Goal: Book appointment/travel/reservation

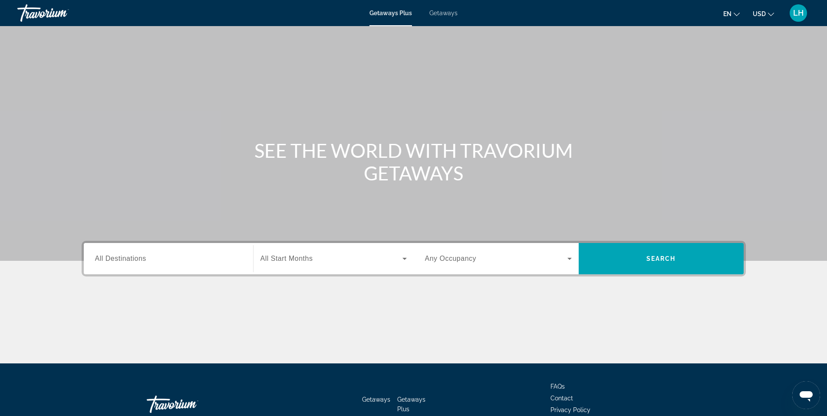
click at [169, 257] on input "Destination All Destinations" at bounding box center [168, 259] width 147 height 10
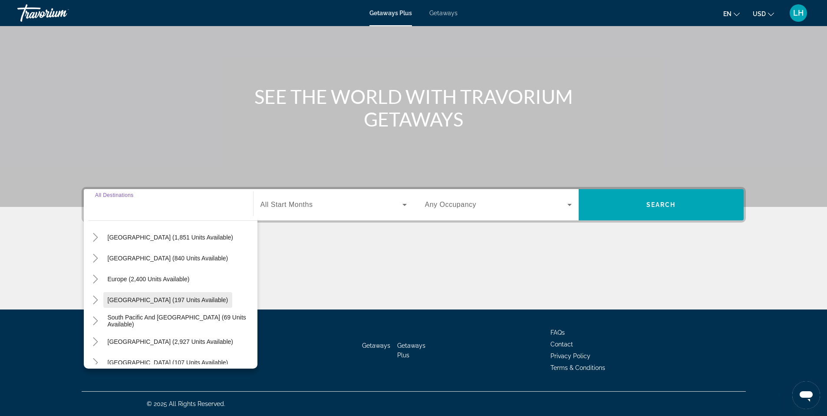
scroll to position [10, 0]
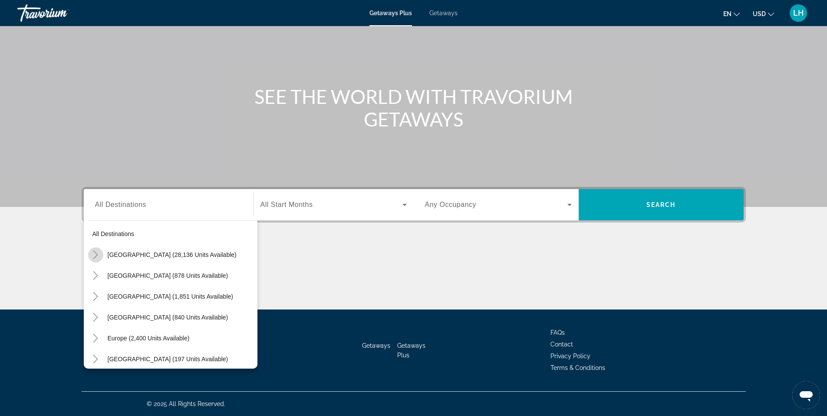
click at [95, 254] on icon "Toggle United States (28,136 units available)" at bounding box center [95, 254] width 9 height 9
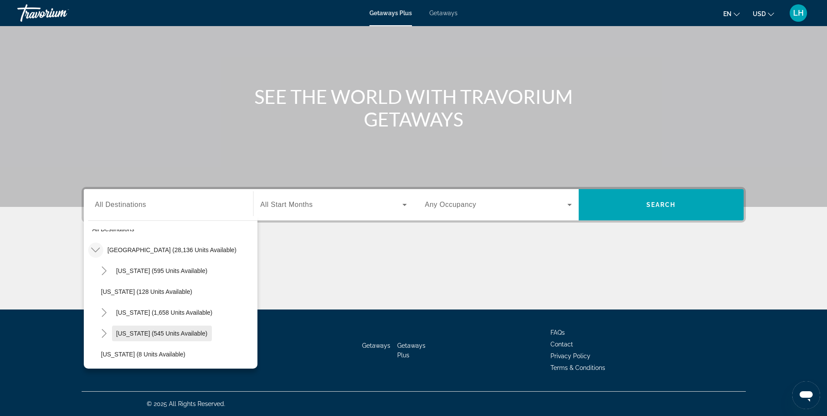
scroll to position [0, 0]
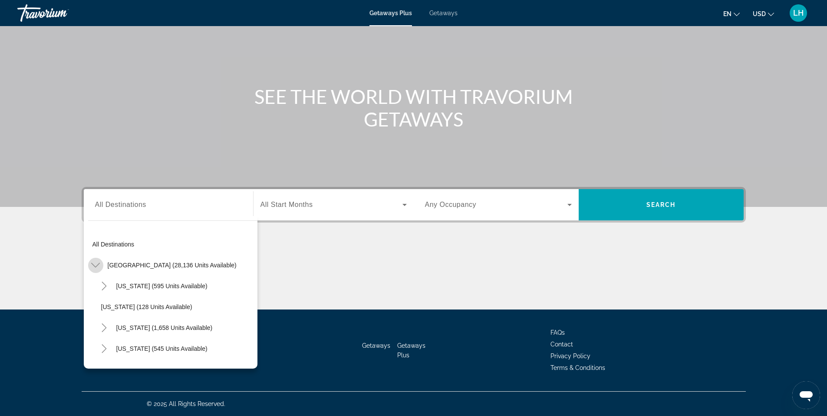
click at [95, 265] on icon "Toggle United States (28,136 units available)" at bounding box center [95, 265] width 9 height 9
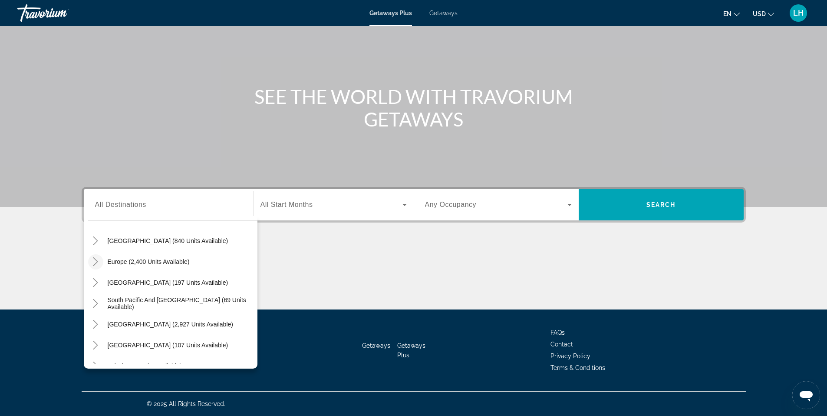
scroll to position [43, 0]
click at [96, 283] on icon "Toggle Caribbean & Atlantic Islands (840 units available)" at bounding box center [95, 284] width 5 height 9
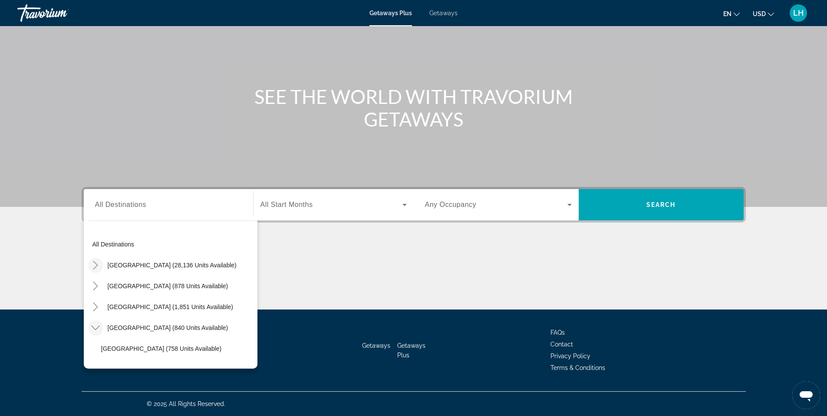
click at [94, 265] on icon "Toggle United States (28,136 units available)" at bounding box center [95, 265] width 9 height 9
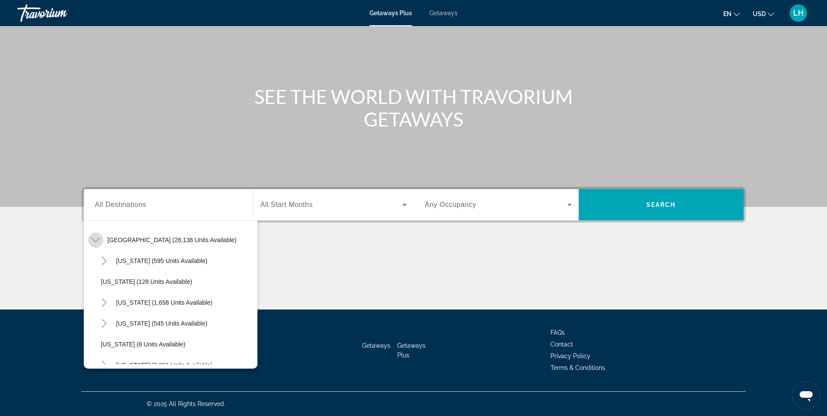
click at [96, 239] on icon "Toggle United States (28,136 units available)" at bounding box center [95, 239] width 9 height 9
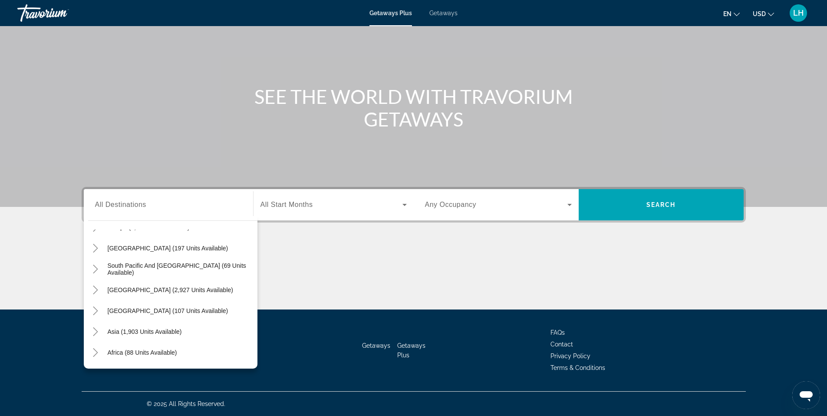
scroll to position [199, 0]
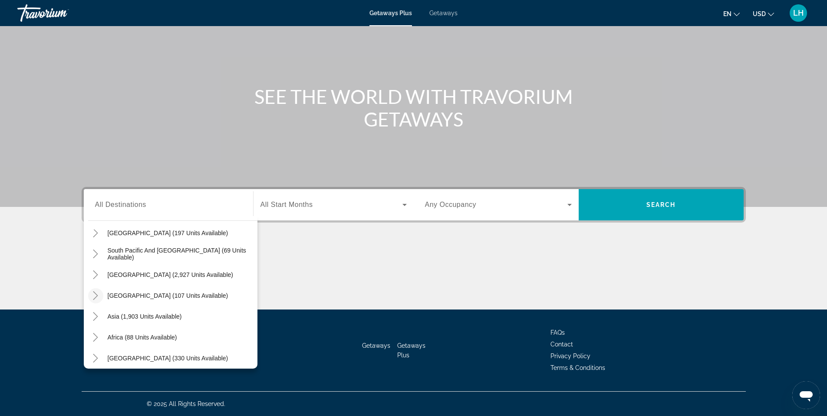
click at [96, 297] on icon "Toggle Central America (107 units available)" at bounding box center [95, 295] width 5 height 9
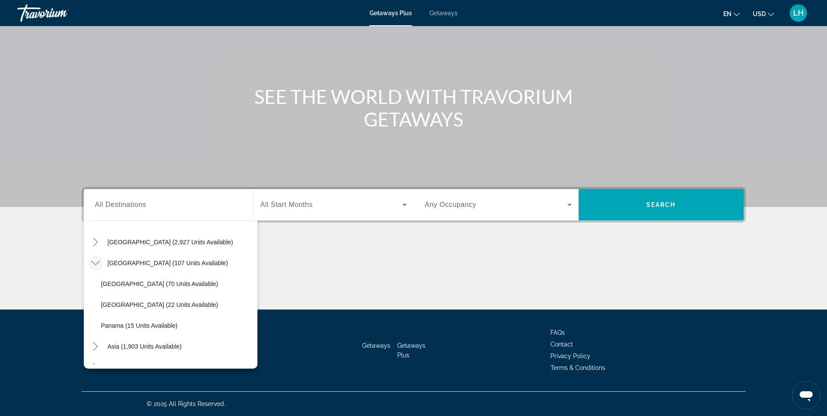
scroll to position [247, 0]
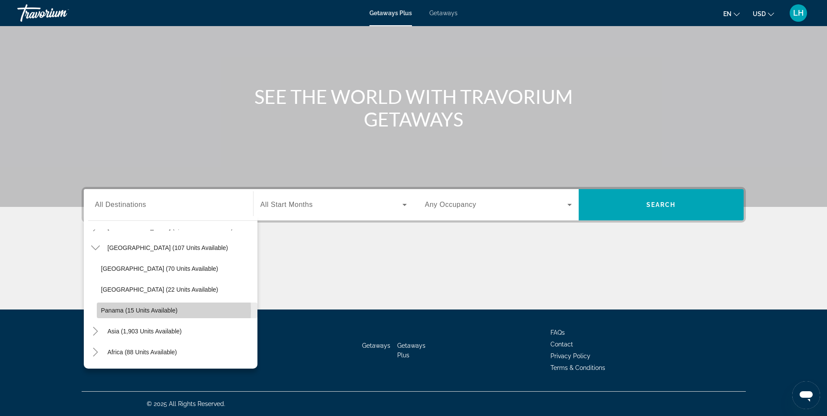
click at [121, 310] on span "Panama (15 units available)" at bounding box center [139, 310] width 76 height 7
type input "**********"
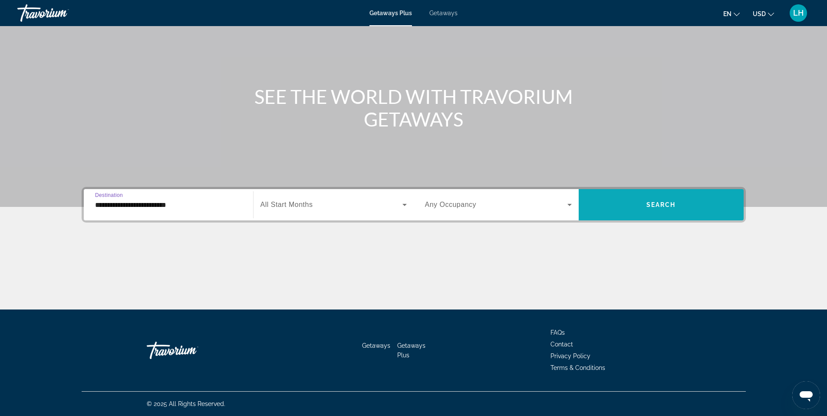
click at [660, 203] on span "Search" at bounding box center [662, 204] width 30 height 7
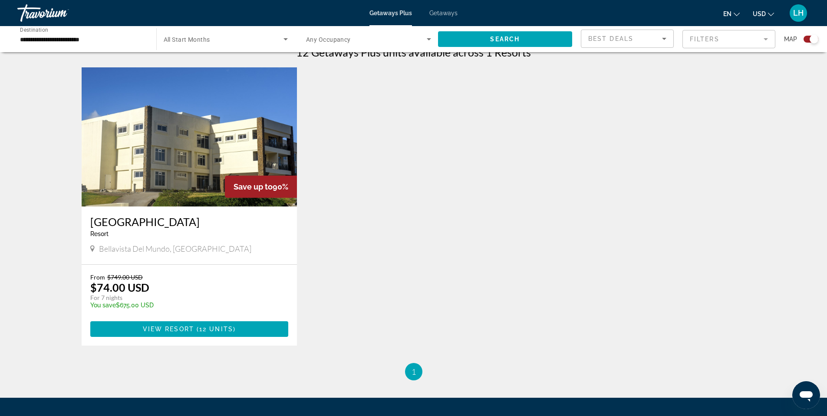
scroll to position [304, 0]
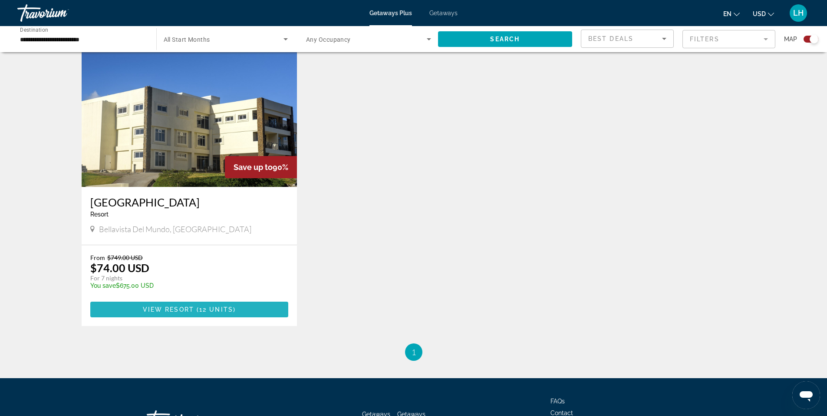
click at [185, 309] on span "View Resort" at bounding box center [168, 309] width 51 height 7
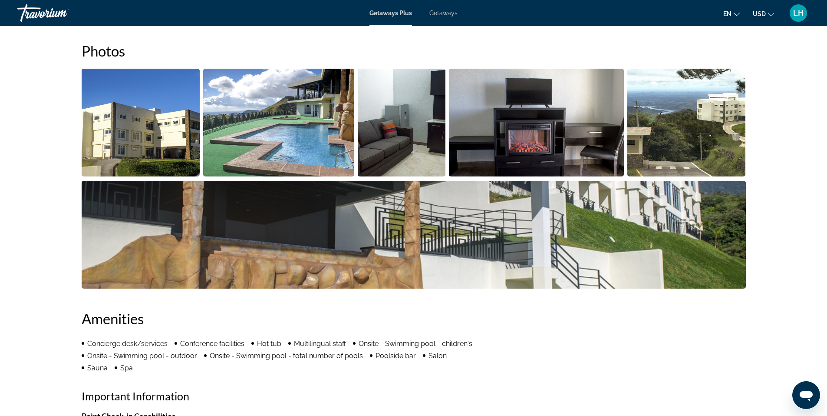
scroll to position [420, 0]
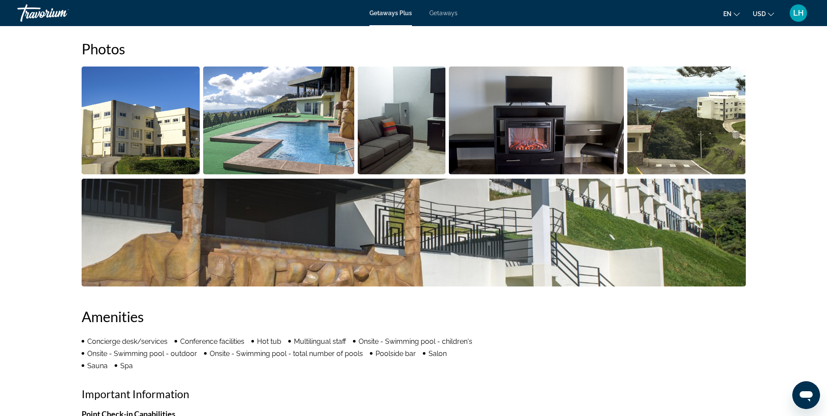
click at [127, 129] on img "Open full-screen image slider" at bounding box center [141, 120] width 119 height 108
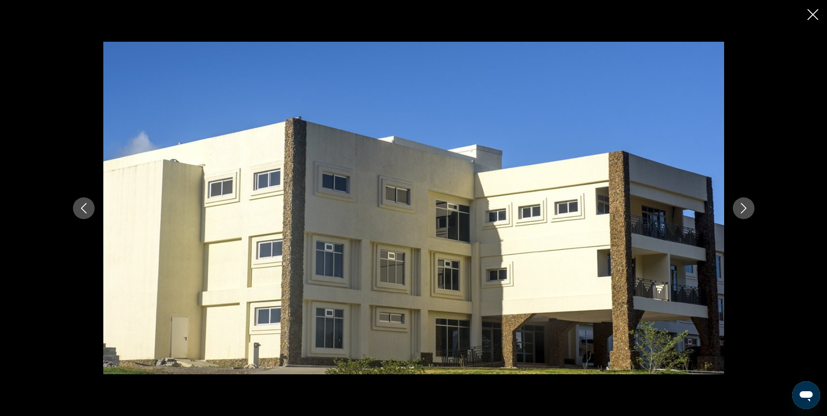
click at [746, 208] on icon "Next image" at bounding box center [744, 208] width 6 height 10
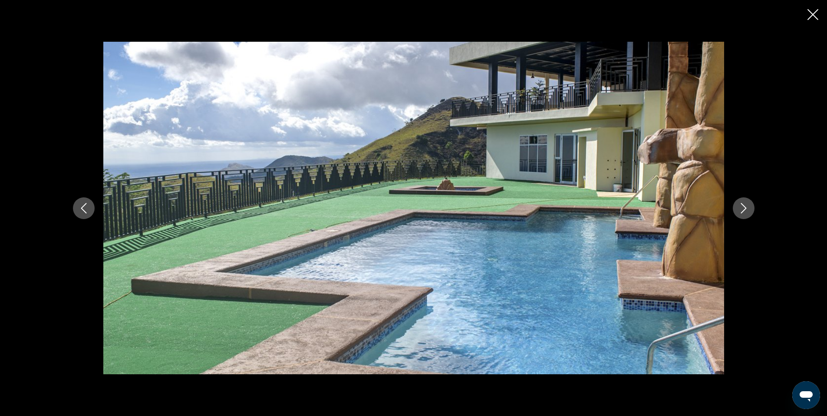
click at [746, 208] on icon "Next image" at bounding box center [744, 208] width 6 height 10
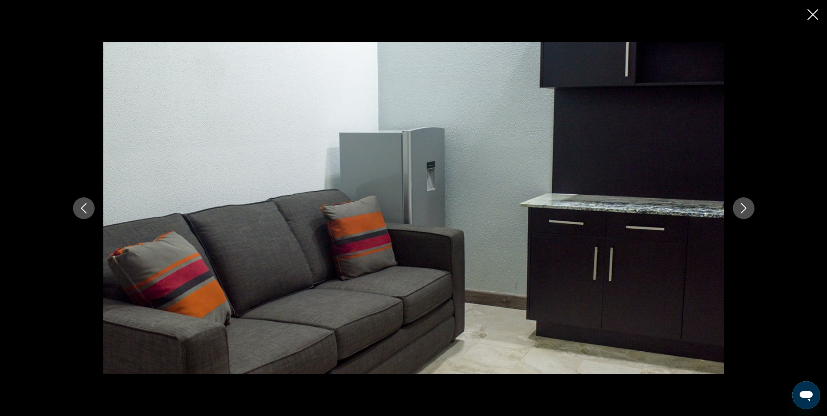
click at [746, 208] on icon "Next image" at bounding box center [744, 208] width 6 height 10
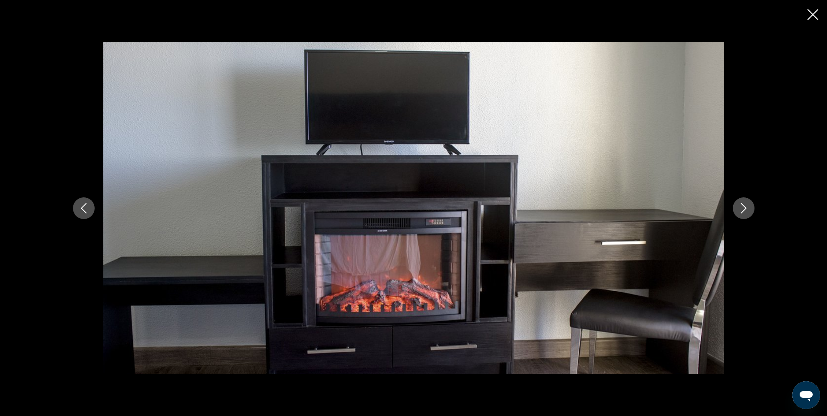
click at [746, 208] on icon "Next image" at bounding box center [744, 208] width 6 height 10
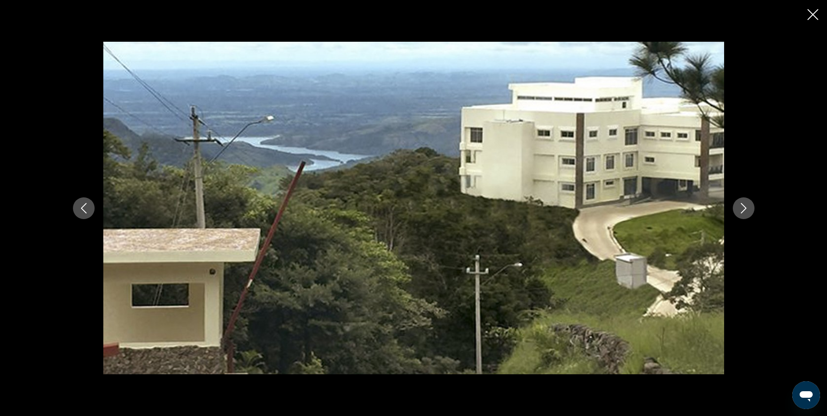
click at [746, 208] on icon "Next image" at bounding box center [744, 208] width 6 height 10
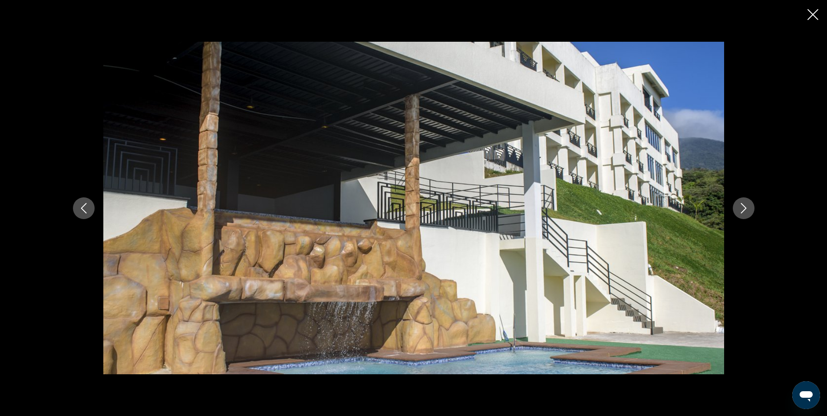
click at [746, 208] on icon "Next image" at bounding box center [744, 208] width 6 height 10
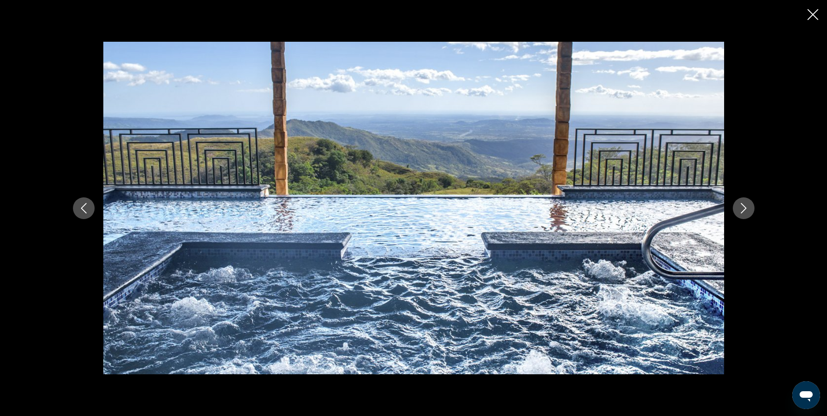
click at [746, 208] on icon "Next image" at bounding box center [744, 208] width 6 height 10
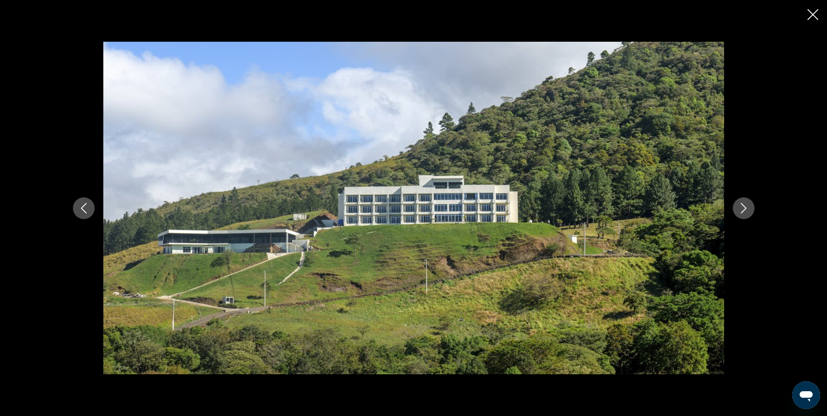
click at [746, 208] on icon "Next image" at bounding box center [744, 208] width 6 height 10
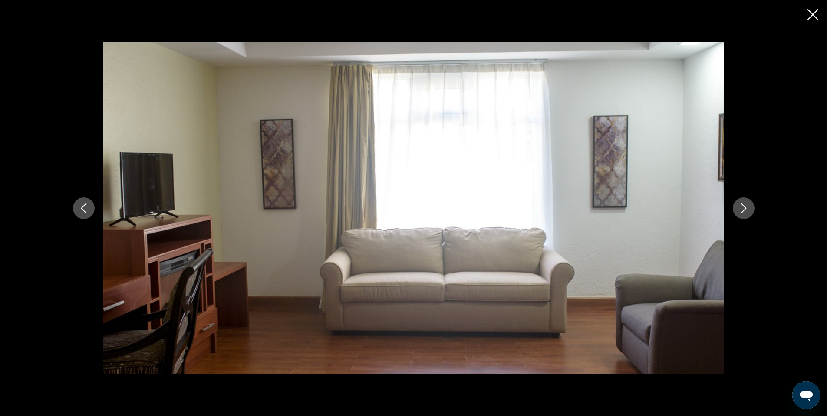
click at [746, 208] on icon "Next image" at bounding box center [744, 208] width 6 height 10
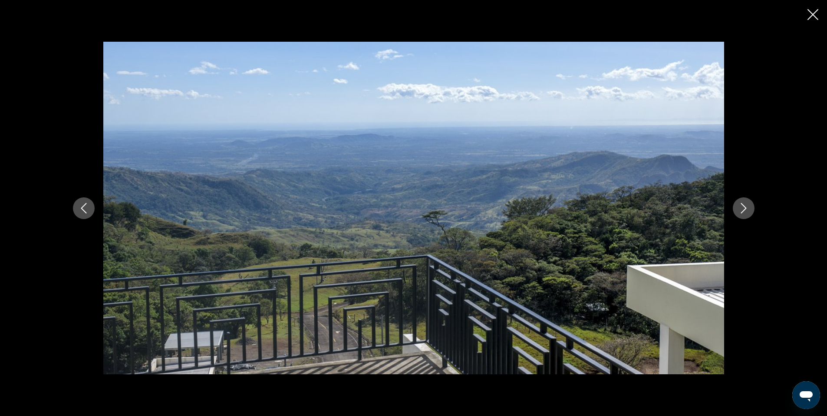
click at [89, 205] on button "Previous image" at bounding box center [84, 208] width 22 height 22
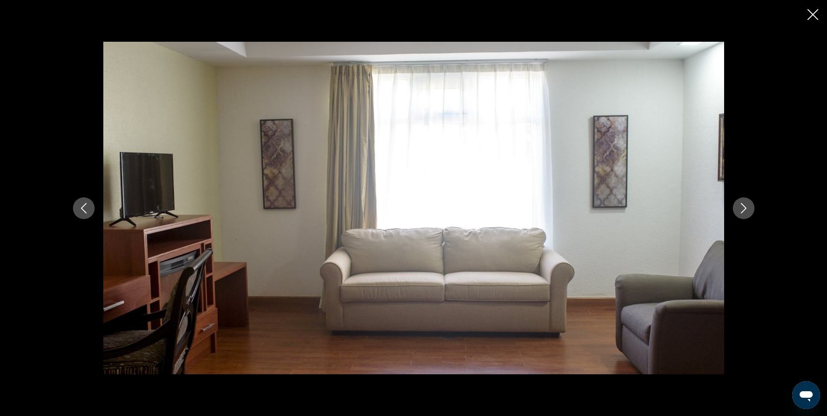
click at [741, 207] on icon "Next image" at bounding box center [744, 208] width 10 height 10
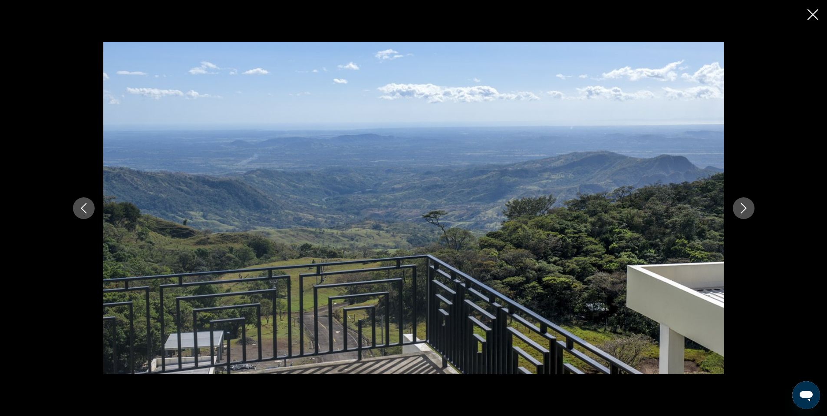
click at [741, 207] on icon "Next image" at bounding box center [744, 208] width 10 height 10
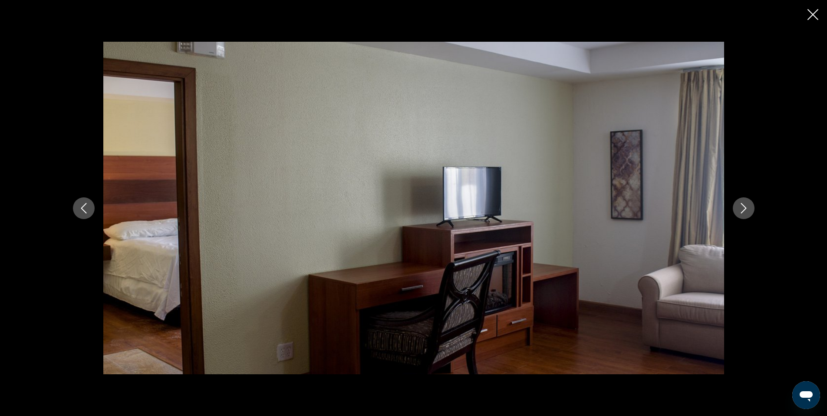
click at [741, 207] on icon "Next image" at bounding box center [744, 208] width 10 height 10
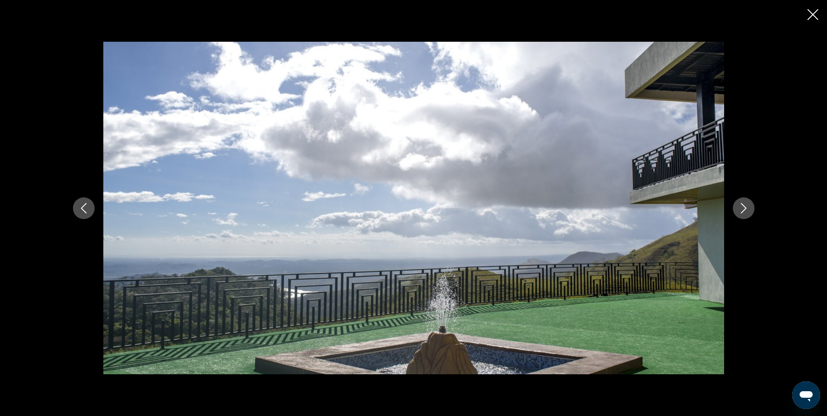
click at [741, 207] on icon "Next image" at bounding box center [744, 208] width 10 height 10
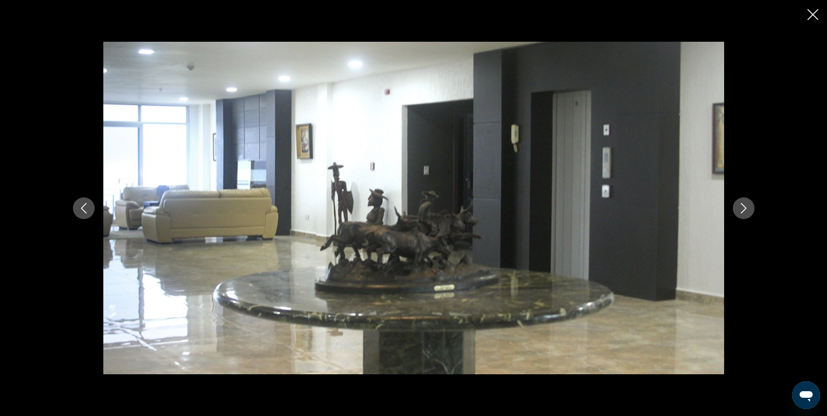
click at [741, 207] on icon "Next image" at bounding box center [744, 208] width 10 height 10
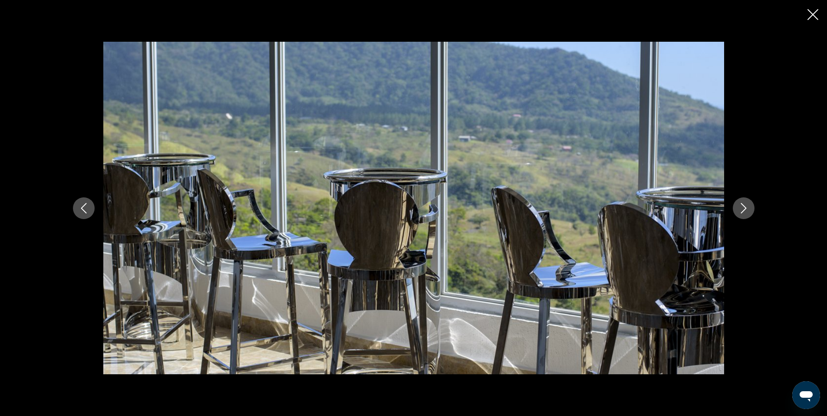
click at [746, 205] on icon "Next image" at bounding box center [744, 208] width 10 height 10
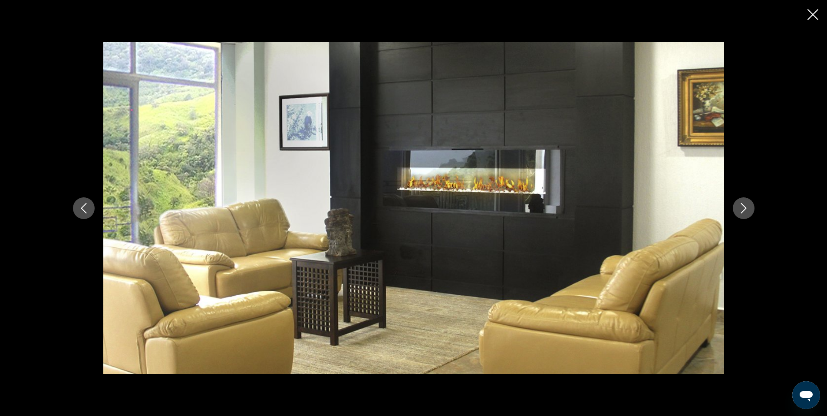
click at [746, 205] on icon "Next image" at bounding box center [744, 208] width 10 height 10
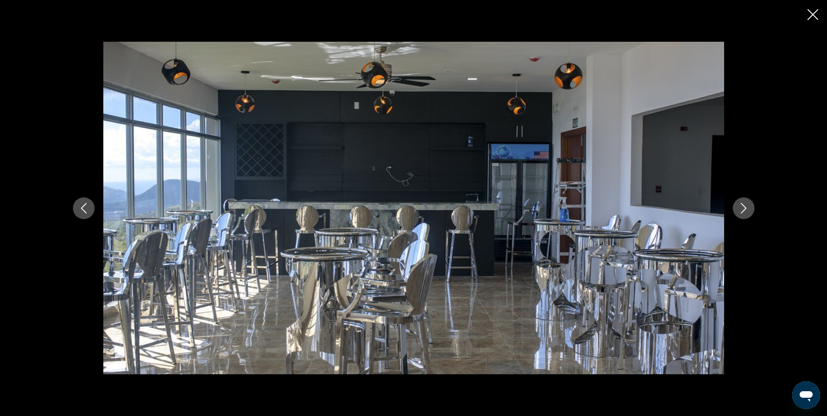
click at [746, 205] on icon "Next image" at bounding box center [744, 208] width 10 height 10
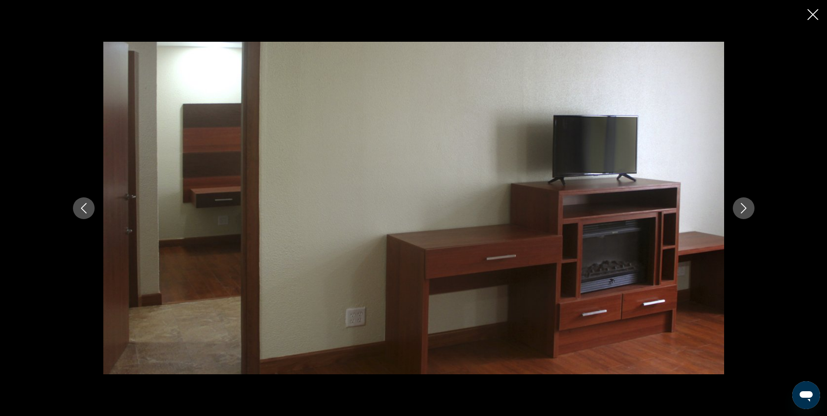
click at [746, 205] on icon "Next image" at bounding box center [744, 208] width 10 height 10
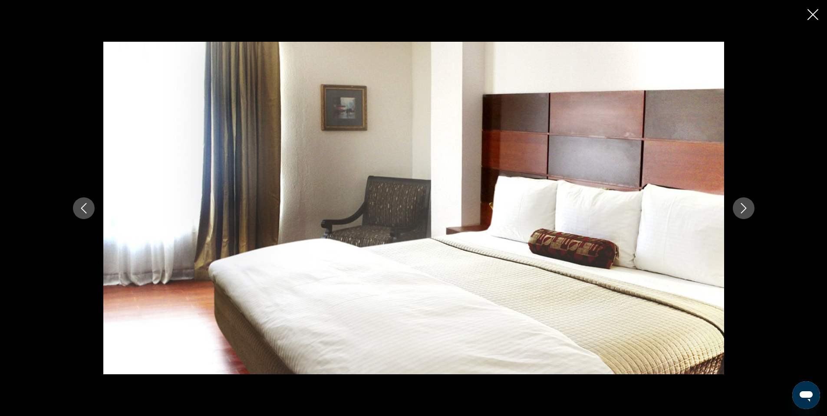
click at [746, 205] on icon "Next image" at bounding box center [744, 208] width 10 height 10
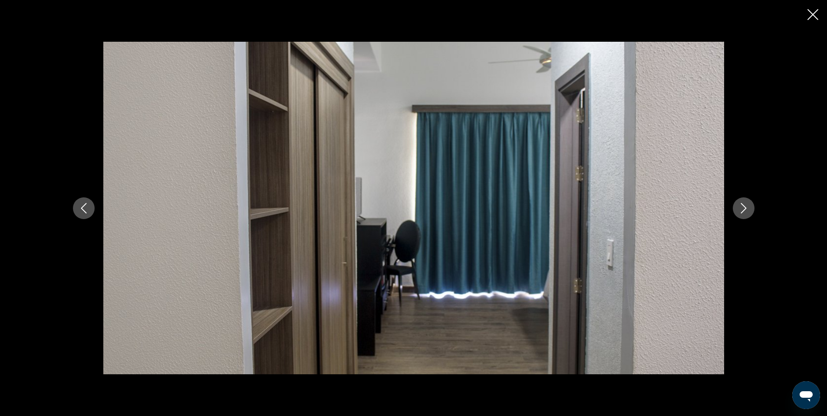
click at [746, 205] on icon "Next image" at bounding box center [744, 208] width 10 height 10
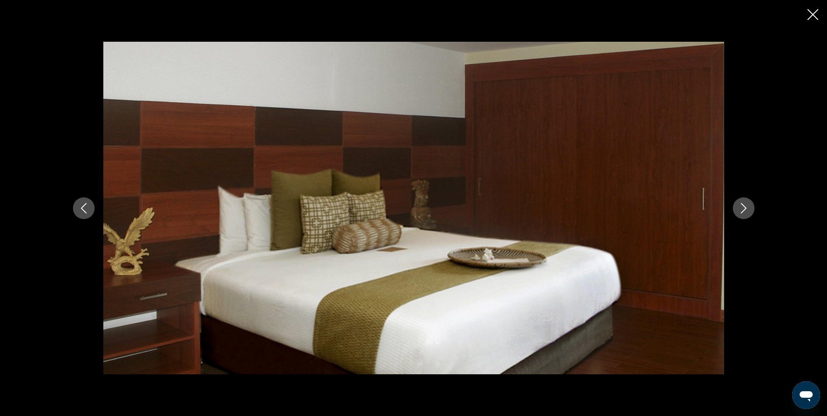
click at [746, 205] on icon "Next image" at bounding box center [744, 208] width 10 height 10
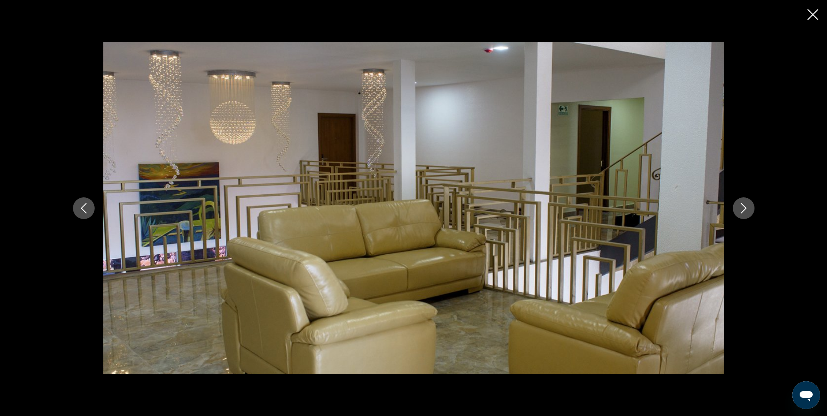
click at [746, 205] on icon "Next image" at bounding box center [744, 208] width 10 height 10
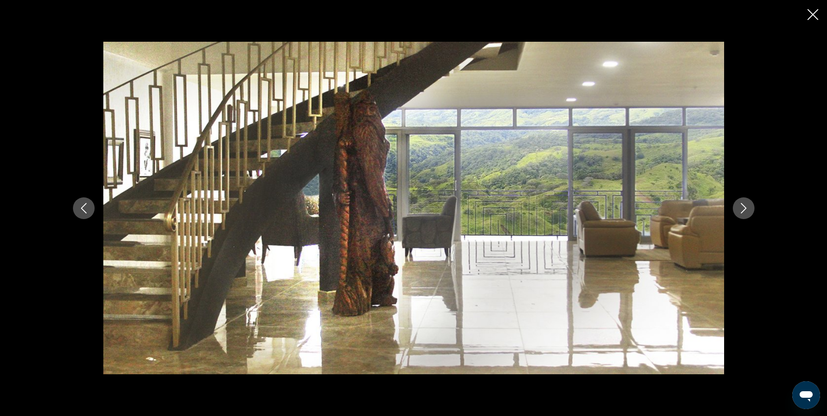
click at [746, 205] on icon "Next image" at bounding box center [744, 208] width 10 height 10
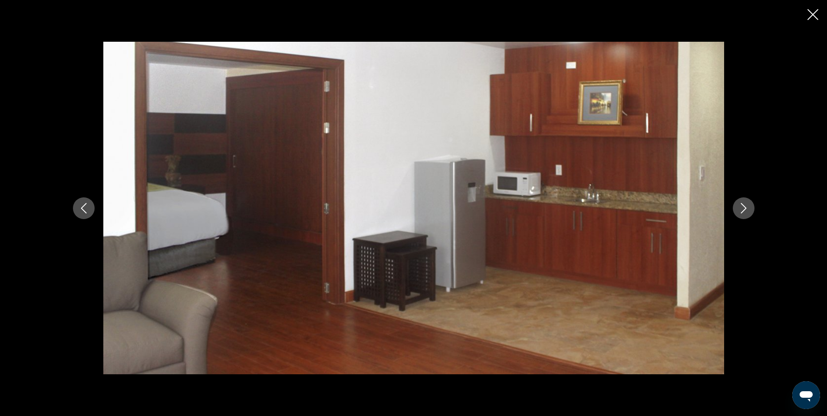
click at [741, 208] on icon "Next image" at bounding box center [744, 208] width 10 height 10
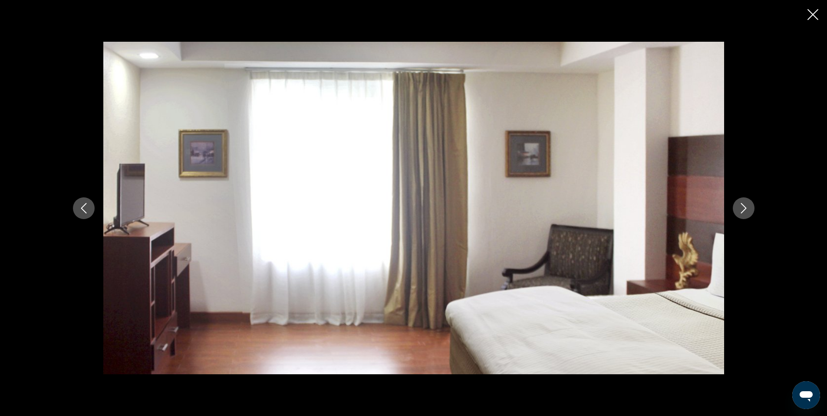
click at [741, 208] on icon "Next image" at bounding box center [744, 208] width 10 height 10
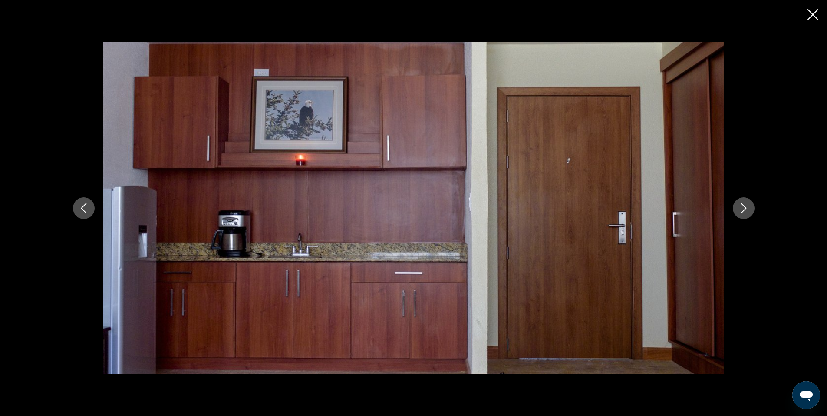
click at [741, 208] on icon "Next image" at bounding box center [744, 208] width 10 height 10
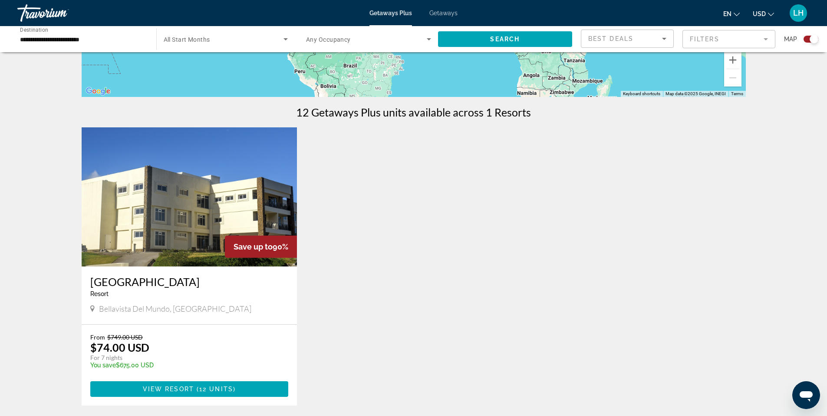
scroll to position [304, 0]
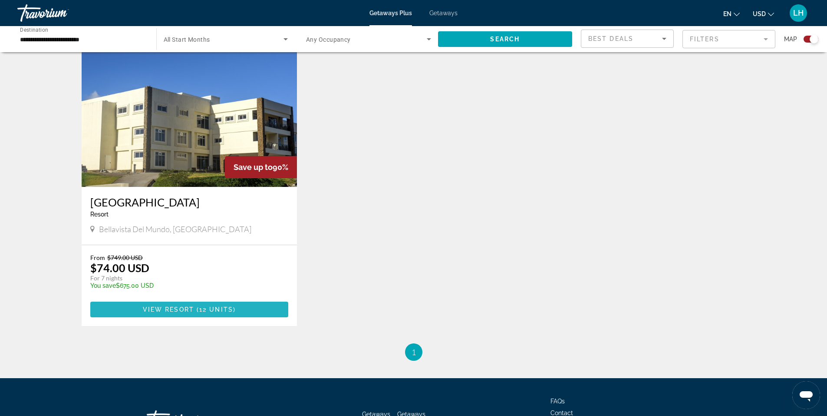
click at [188, 308] on span "View Resort" at bounding box center [168, 309] width 51 height 7
